Goal: Transaction & Acquisition: Purchase product/service

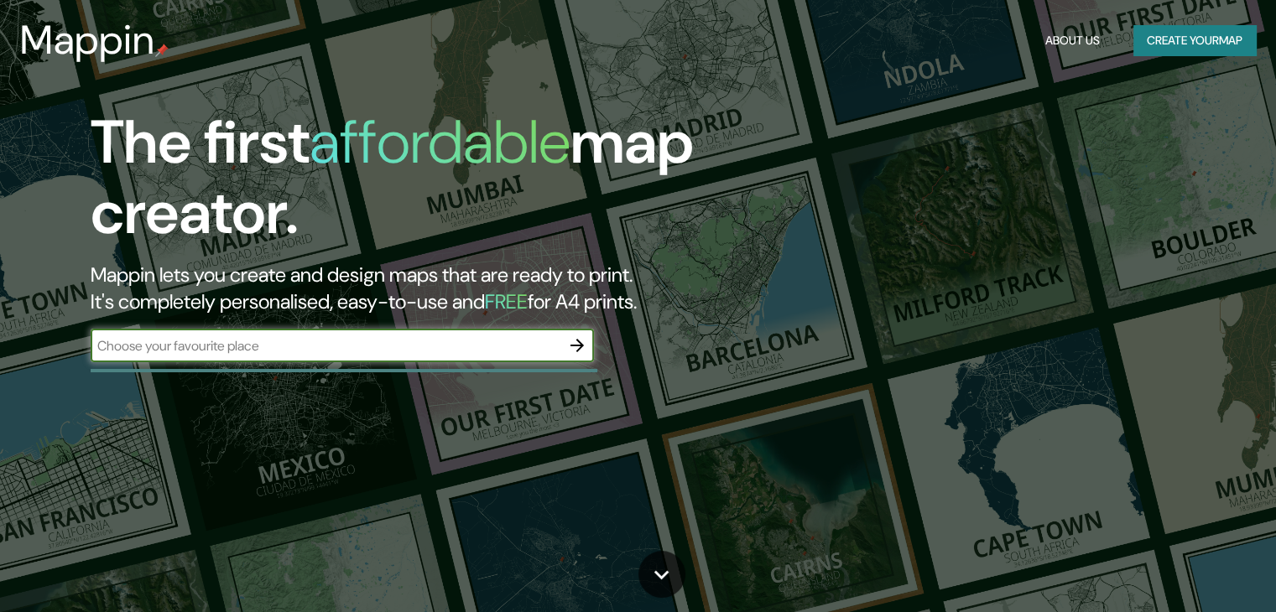
click at [487, 358] on div "​" at bounding box center [342, 346] width 503 height 34
paste input "20.59105920853726, -100.39349092661253"
type input "20.59105920853726, -100.39349092661253"
click at [587, 342] on icon "button" at bounding box center [577, 346] width 20 height 20
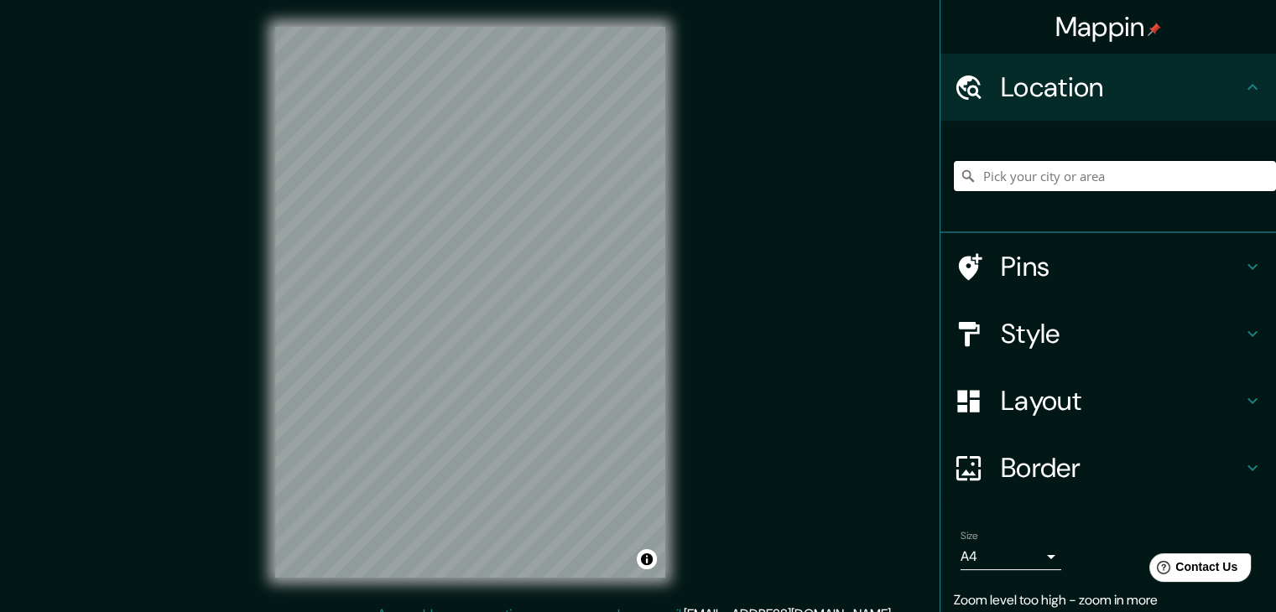
click at [986, 175] on input "Pick your city or area" at bounding box center [1115, 176] width 322 height 30
click at [1031, 182] on input "Querétaro, [GEOGRAPHIC_DATA], [GEOGRAPHIC_DATA]" at bounding box center [1115, 176] width 322 height 30
paste input "20.59105920853726, -100.39349092661253"
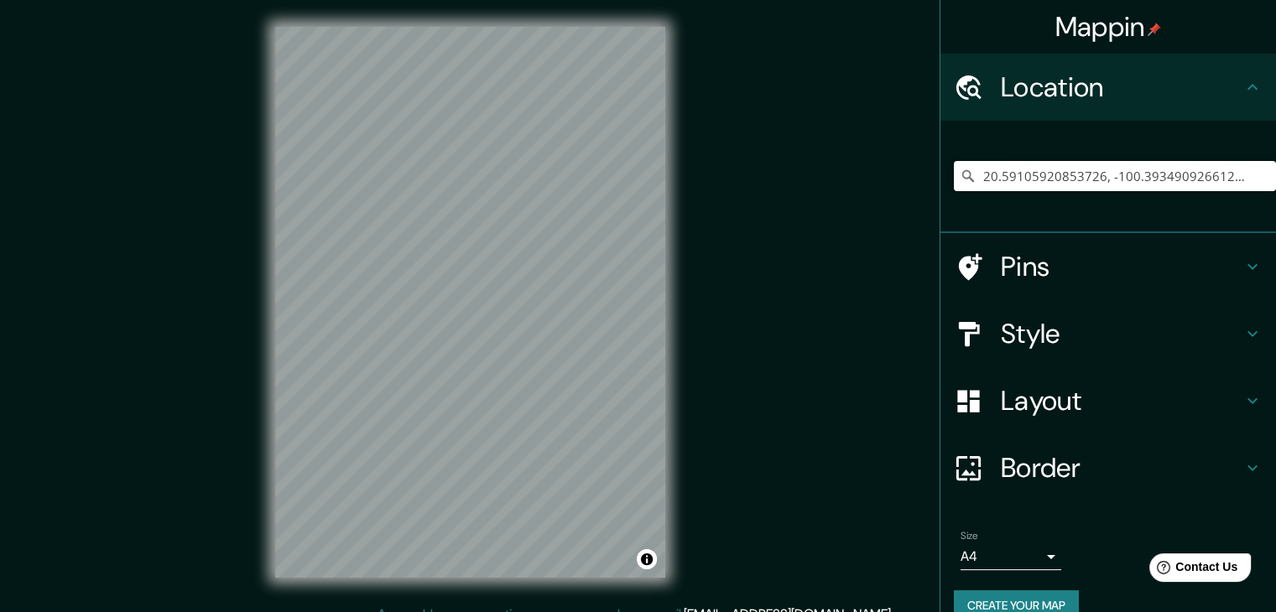
type input "20.59105920853726, -100.39349092661253"
click at [1223, 174] on input "20.59105920853726, -100.39349092661253" at bounding box center [1115, 176] width 322 height 30
click at [1229, 176] on input "20.59105920853726, -100.39349092661253" at bounding box center [1115, 176] width 322 height 30
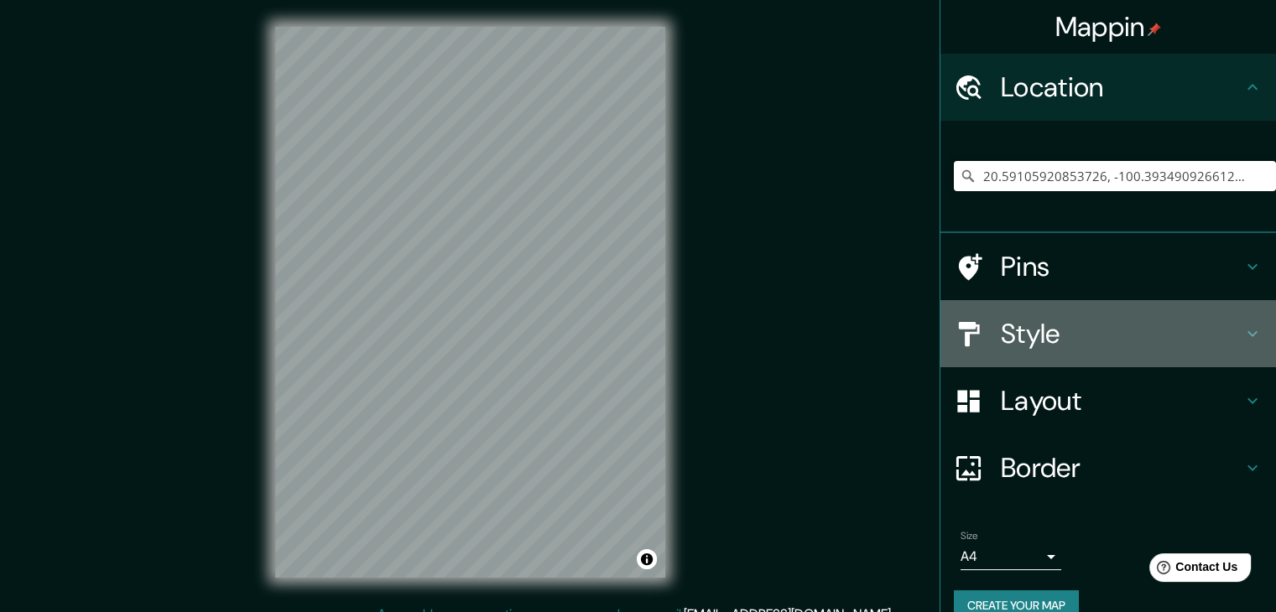
click at [1058, 347] on h4 "Style" at bounding box center [1122, 334] width 242 height 34
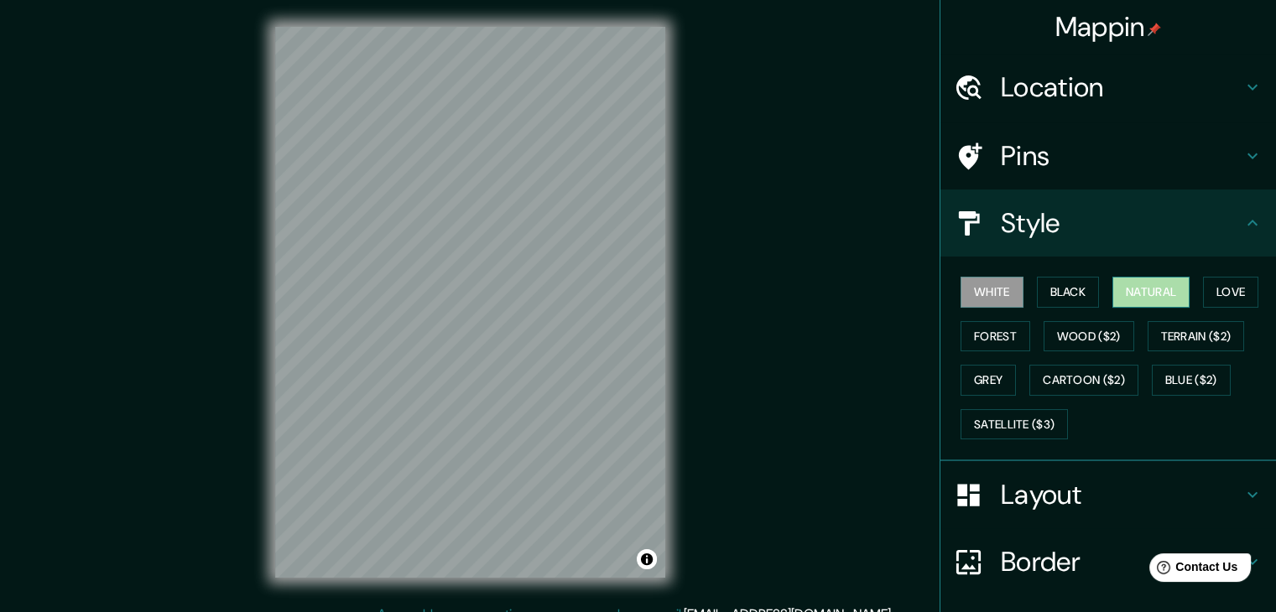
click at [1151, 290] on button "Natural" at bounding box center [1150, 292] width 77 height 31
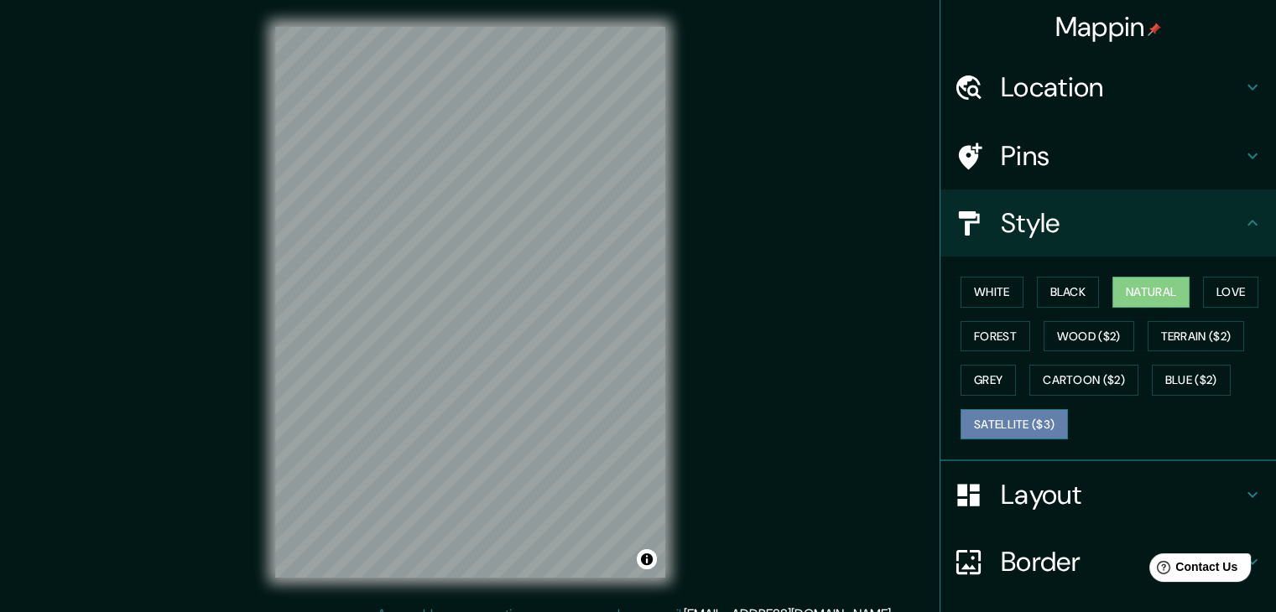
click at [1010, 420] on button "Satellite ($3)" at bounding box center [1014, 424] width 107 height 31
click at [703, 256] on div "Mappin Location [GEOGRAPHIC_DATA] Pins Style White Black Natural Love Forest Wo…" at bounding box center [638, 316] width 1276 height 632
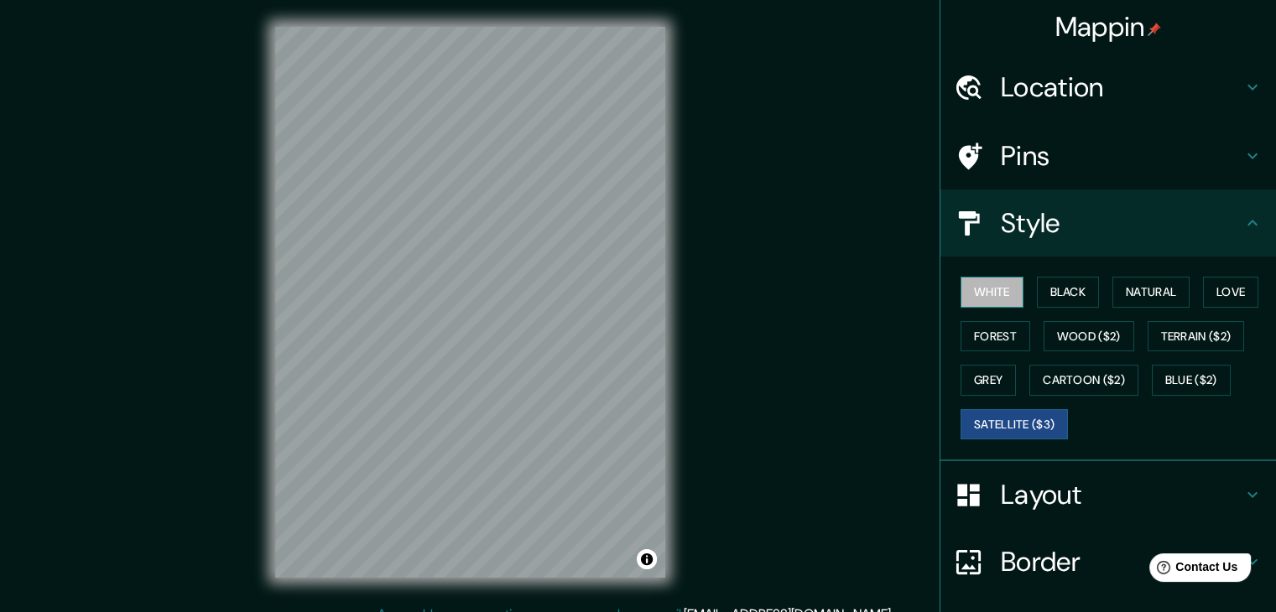
click at [1007, 293] on button "White" at bounding box center [992, 292] width 63 height 31
click at [1007, 247] on div "Style" at bounding box center [1108, 223] width 336 height 67
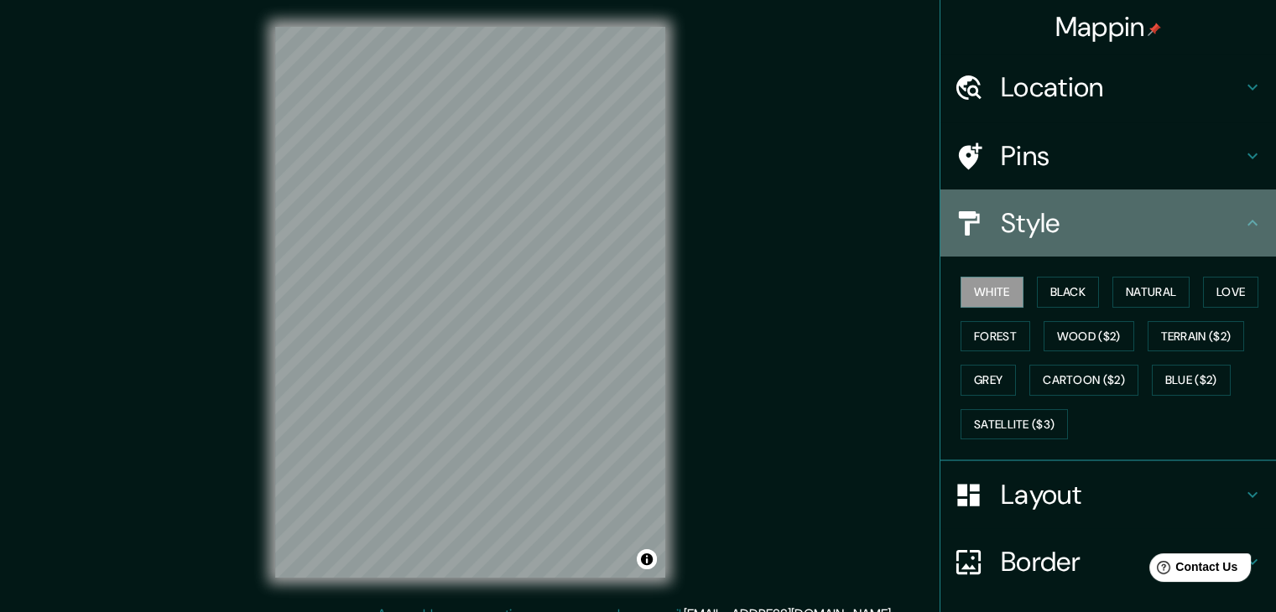
click at [1044, 252] on div "Style" at bounding box center [1108, 223] width 336 height 67
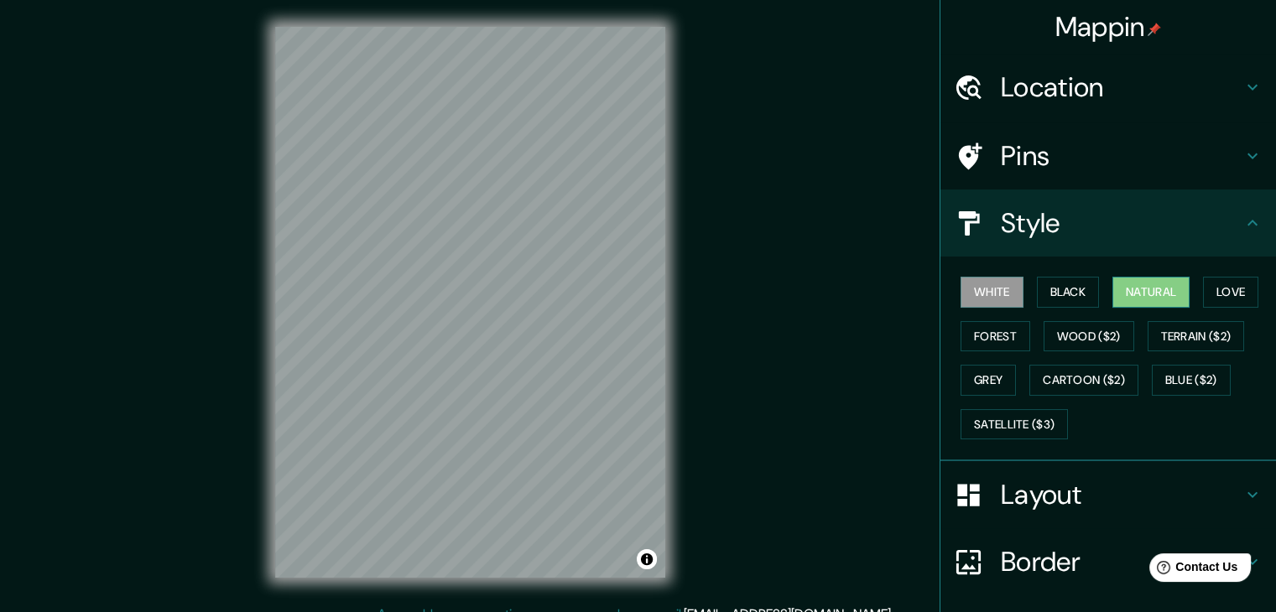
click at [1127, 291] on button "Natural" at bounding box center [1150, 292] width 77 height 31
click at [1035, 235] on h4 "Style" at bounding box center [1122, 223] width 242 height 34
click at [1077, 287] on button "Black" at bounding box center [1068, 292] width 63 height 31
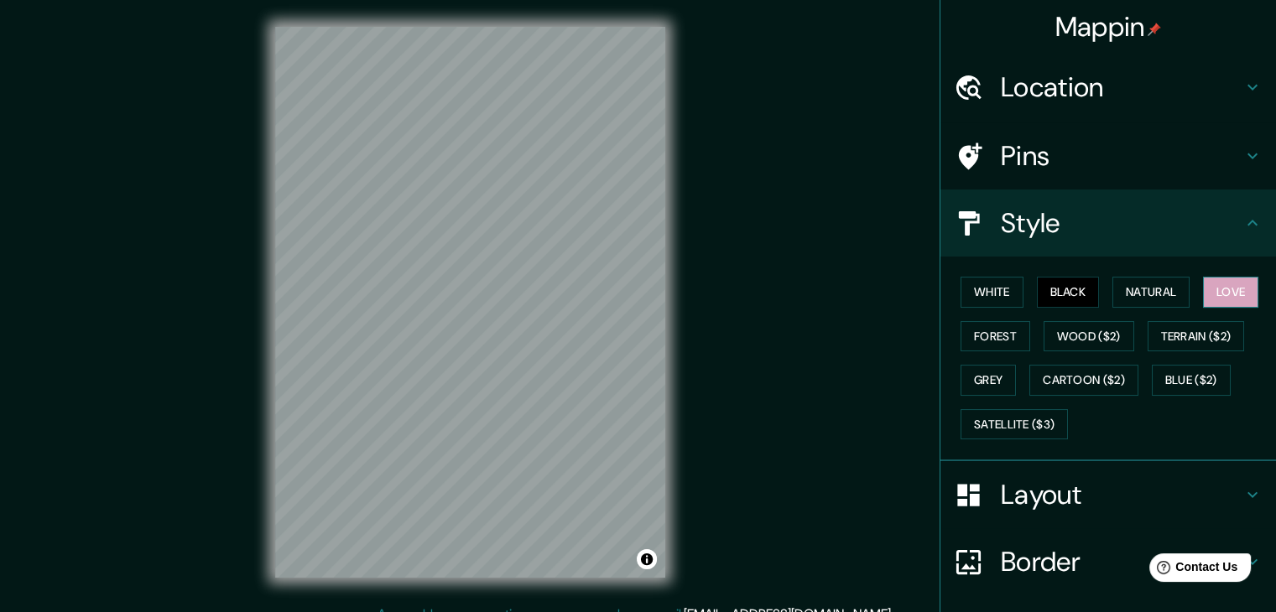
click at [1205, 293] on button "Love" at bounding box center [1230, 292] width 55 height 31
click at [975, 341] on button "Forest" at bounding box center [996, 336] width 70 height 31
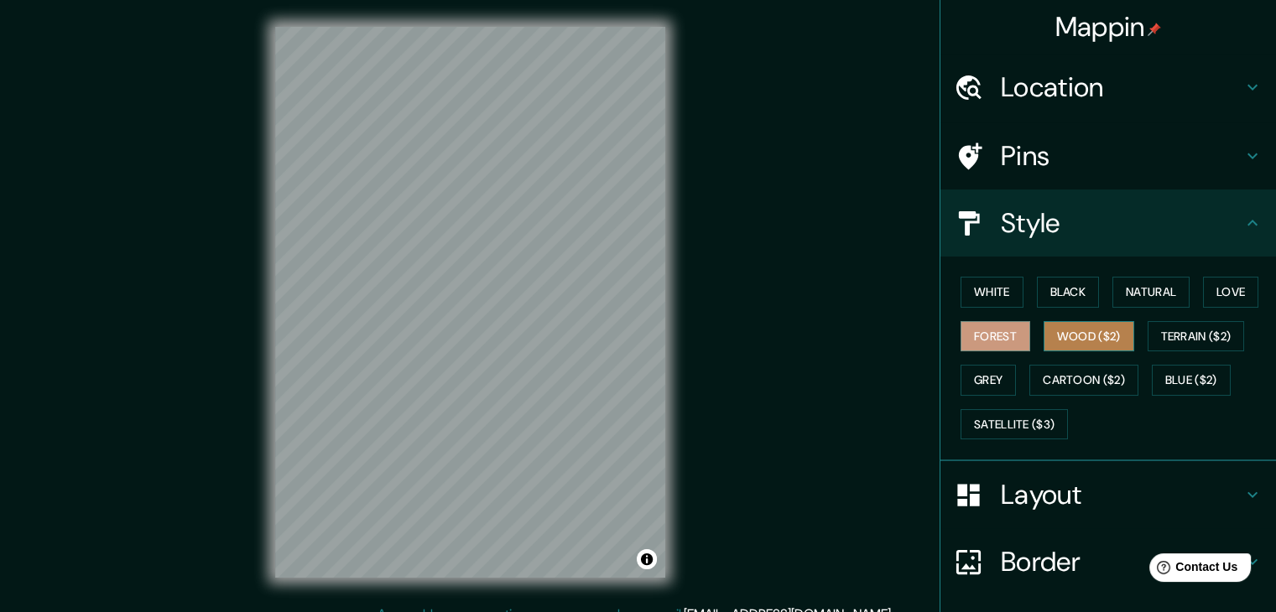
click at [1063, 336] on button "Wood ($2)" at bounding box center [1089, 336] width 91 height 31
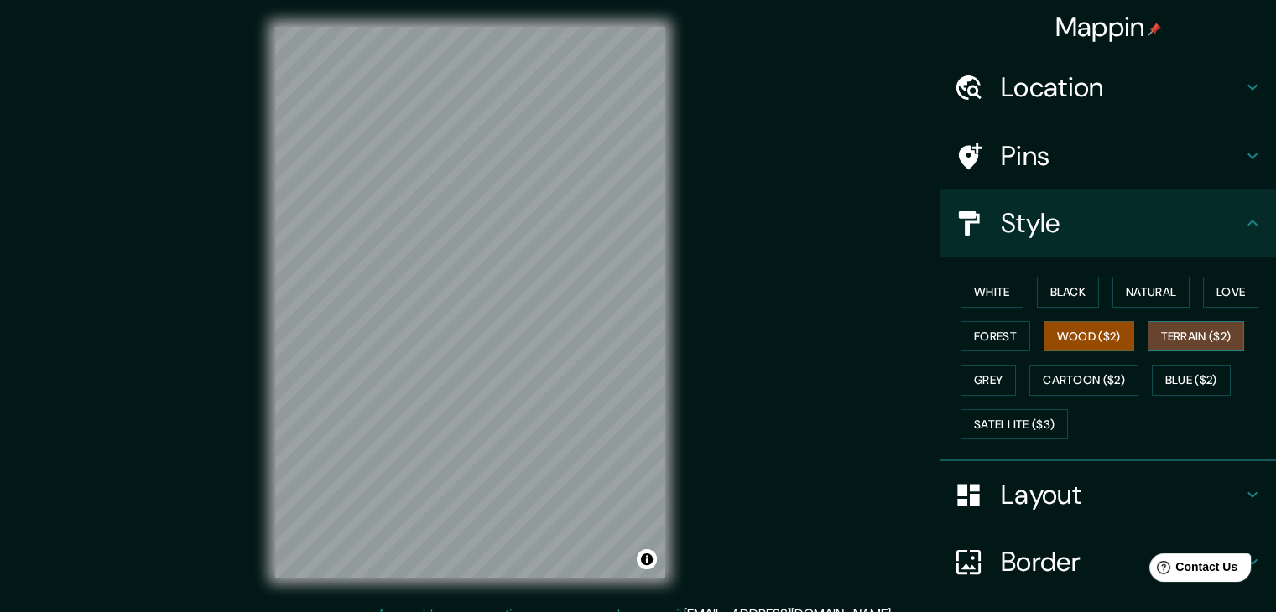
click at [1164, 336] on button "Terrain ($2)" at bounding box center [1196, 336] width 97 height 31
click at [961, 375] on button "Grey" at bounding box center [988, 380] width 55 height 31
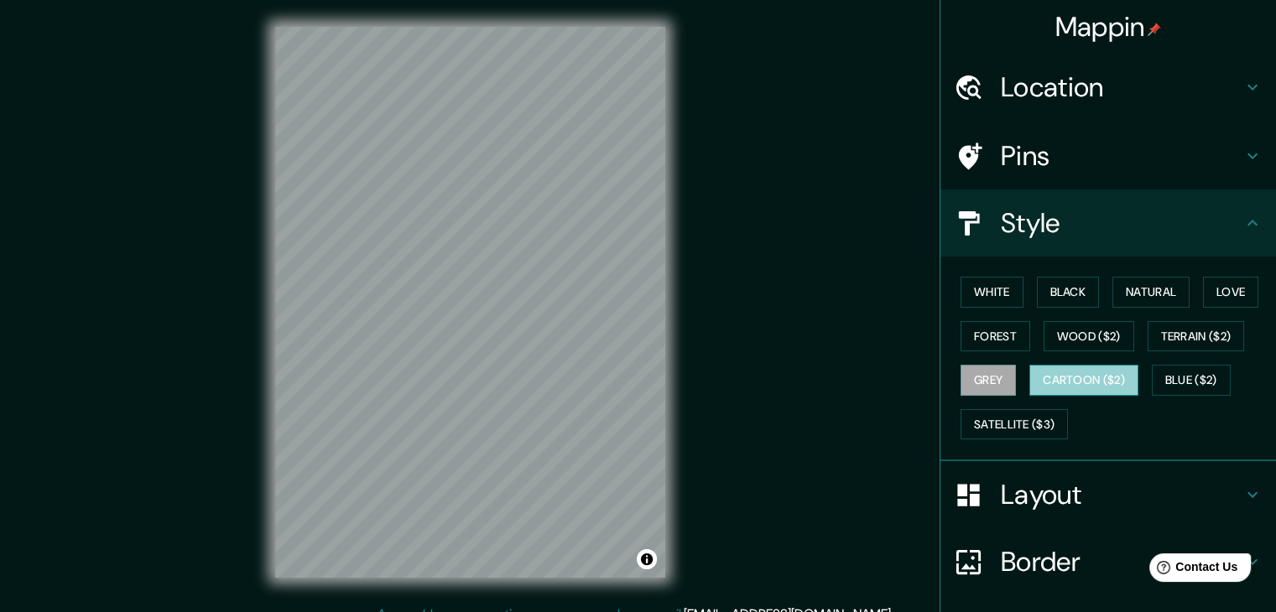
click at [1078, 382] on button "Cartoon ($2)" at bounding box center [1083, 380] width 109 height 31
click at [1153, 380] on button "Blue ($2)" at bounding box center [1191, 380] width 79 height 31
click at [991, 378] on button "Grey" at bounding box center [988, 380] width 55 height 31
click at [1013, 422] on button "Satellite ($3)" at bounding box center [1014, 424] width 107 height 31
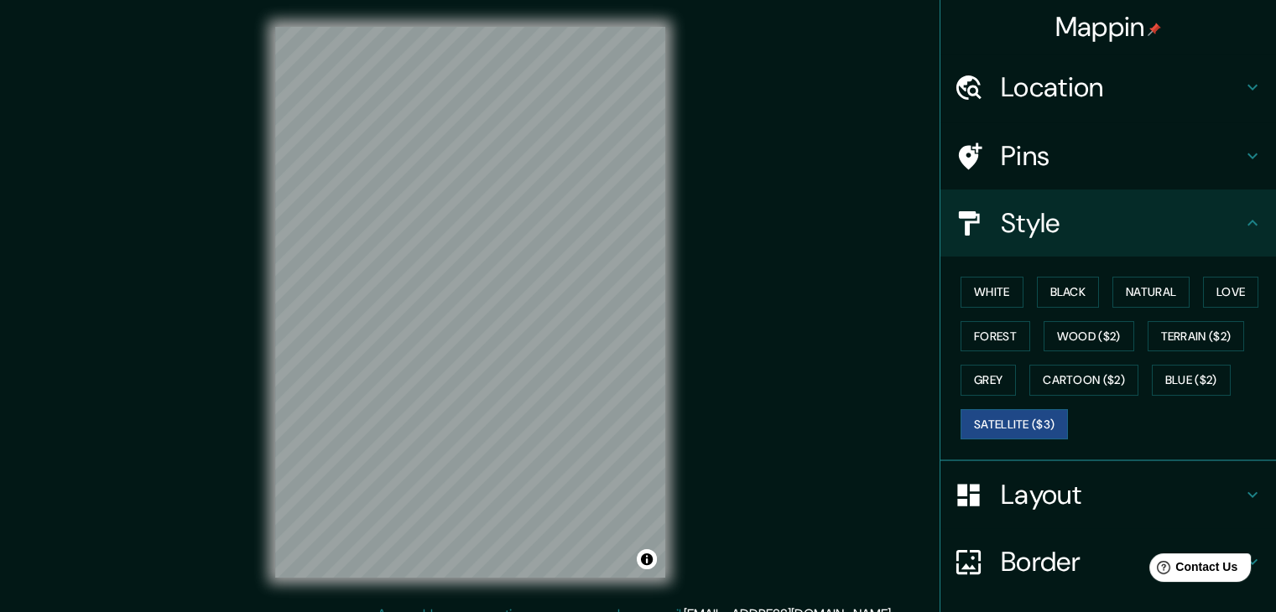
click at [794, 419] on div "Mappin Location [GEOGRAPHIC_DATA] Pins Style White Black Natural Love Forest Wo…" at bounding box center [638, 316] width 1276 height 632
click at [1070, 290] on button "Black" at bounding box center [1068, 292] width 63 height 31
click at [1002, 380] on button "Grey" at bounding box center [988, 380] width 55 height 31
